Goal: Information Seeking & Learning: Find specific fact

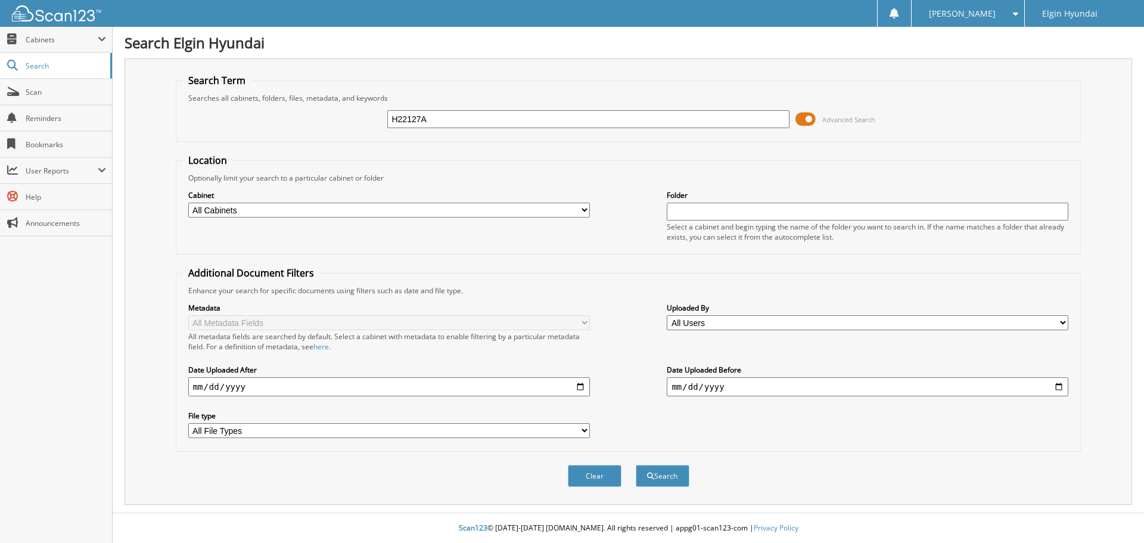
type input "H22127A"
click at [636, 465] on button "Search" at bounding box center [663, 476] width 54 height 22
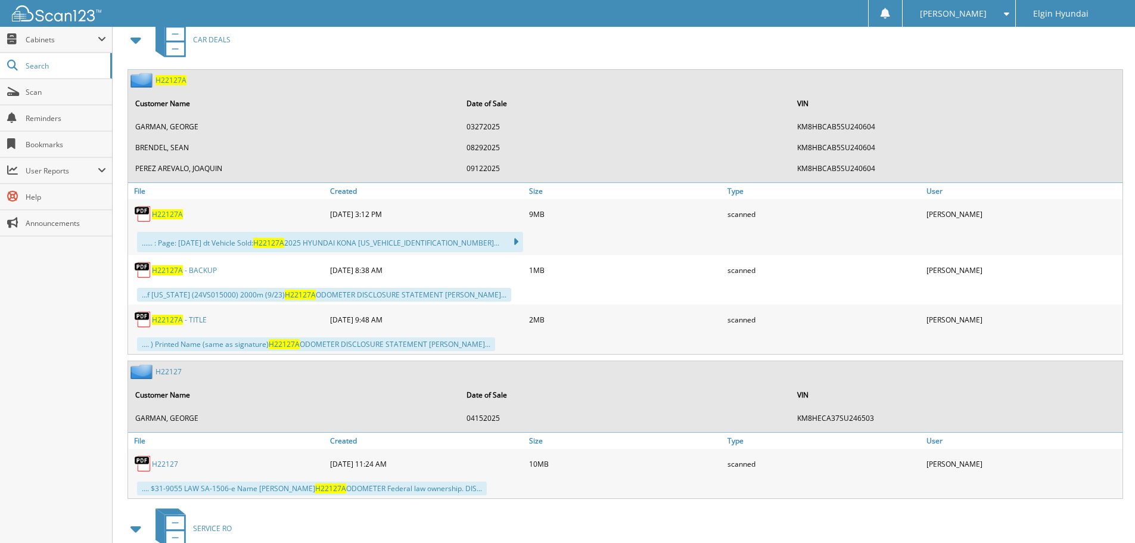
click at [169, 215] on span "H 2 2 1 2 7 A" at bounding box center [167, 214] width 31 height 10
